Goal: Find specific page/section: Find specific page/section

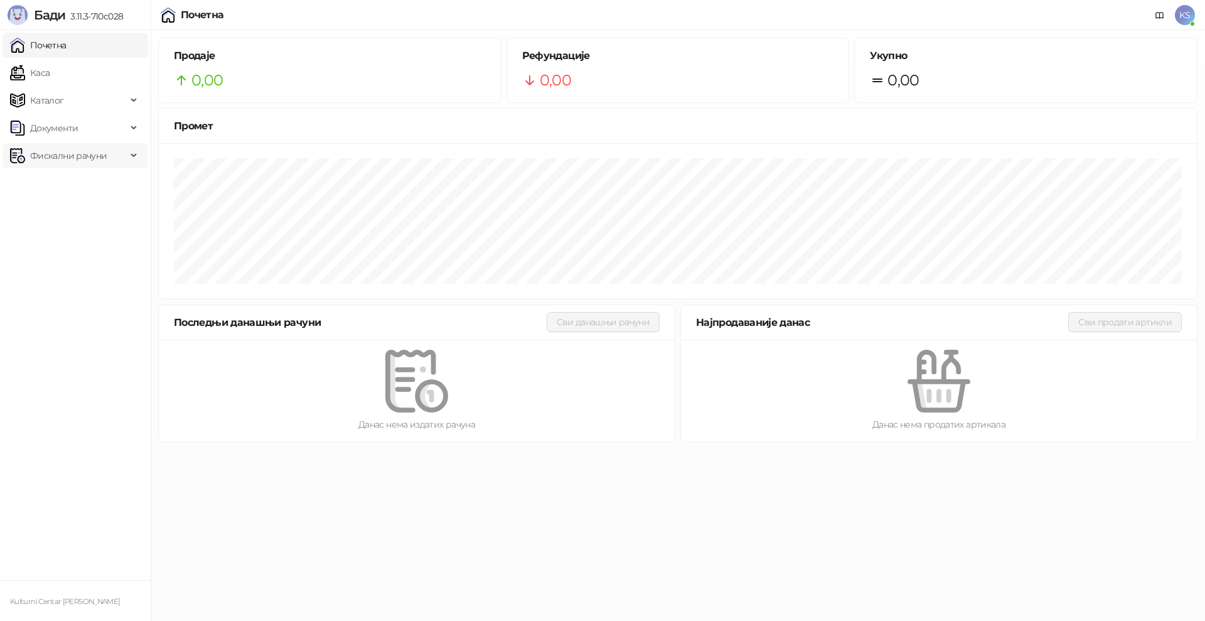
click at [58, 162] on span "Фискални рачуни" at bounding box center [68, 155] width 77 height 25
click at [85, 223] on ul "Издати рачуни По данима" at bounding box center [75, 197] width 151 height 58
click at [82, 219] on link "По данима" at bounding box center [48, 210] width 67 height 25
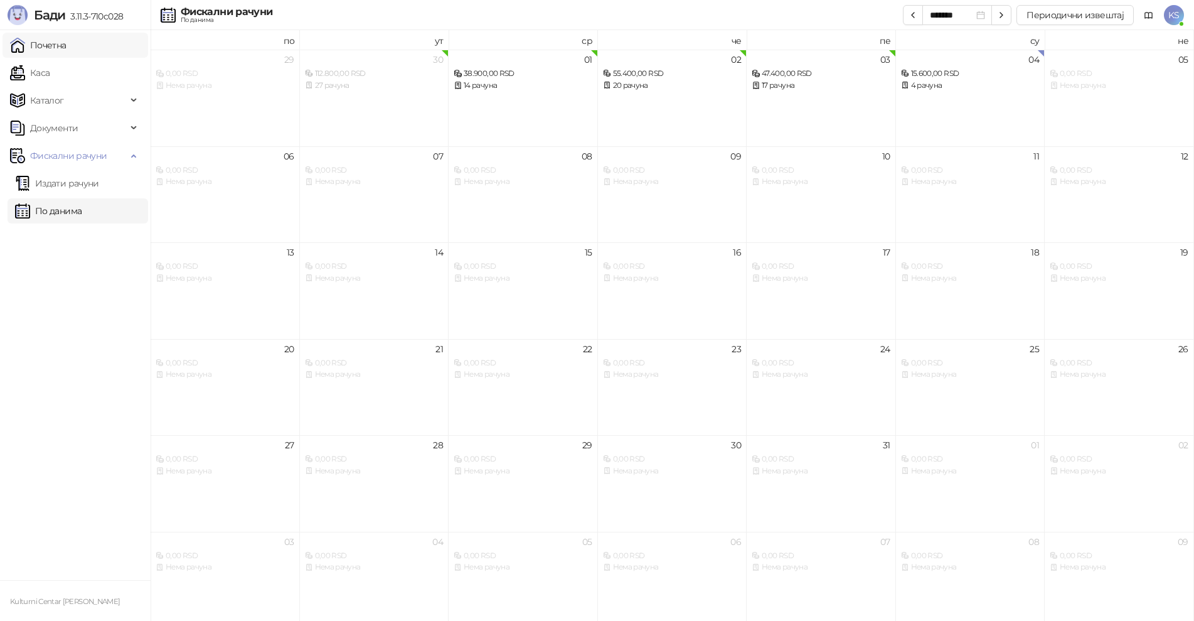
click at [67, 50] on link "Почетна" at bounding box center [38, 45] width 56 height 25
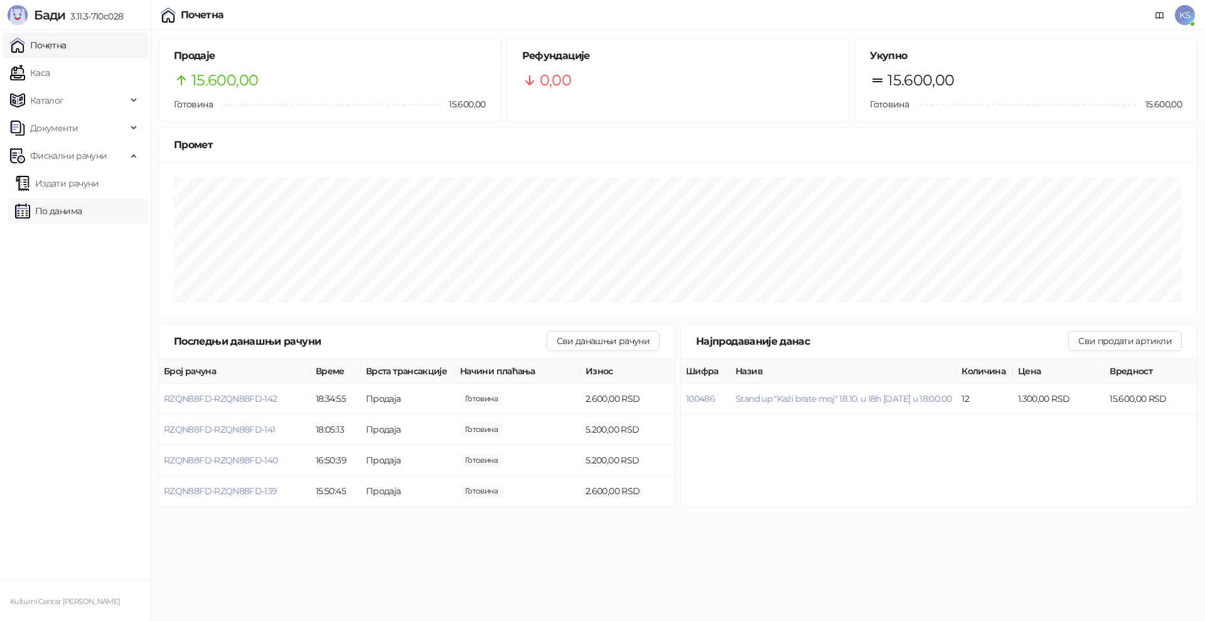
click at [68, 214] on link "По данима" at bounding box center [48, 210] width 67 height 25
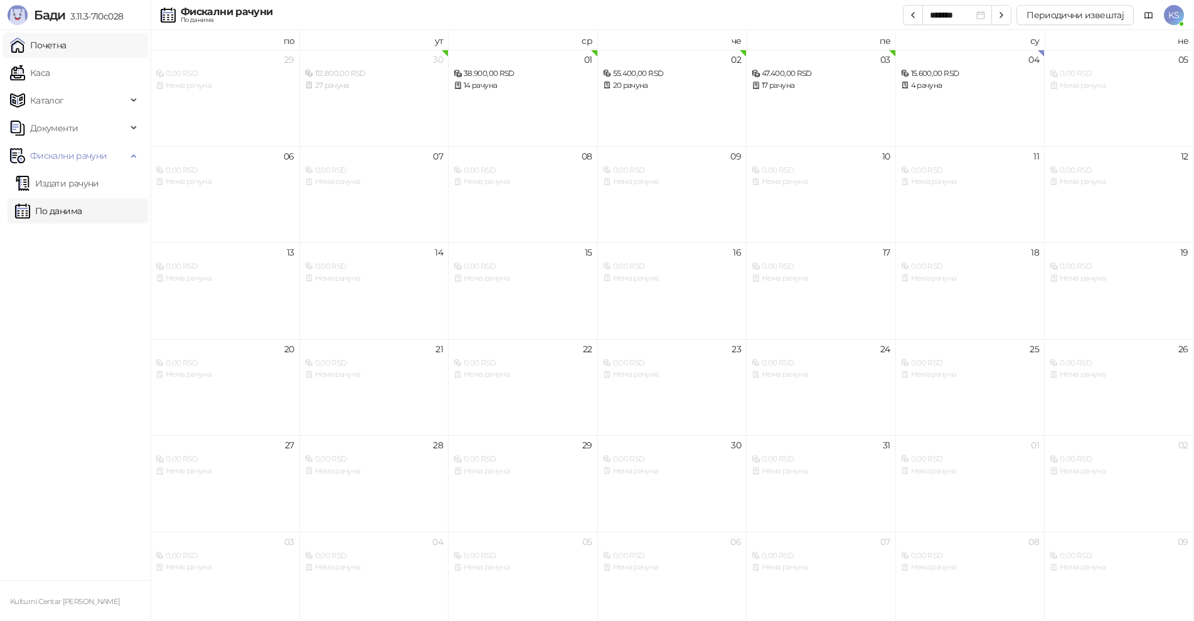
click at [67, 44] on link "Почетна" at bounding box center [38, 45] width 56 height 25
